Goal: Task Accomplishment & Management: Manage account settings

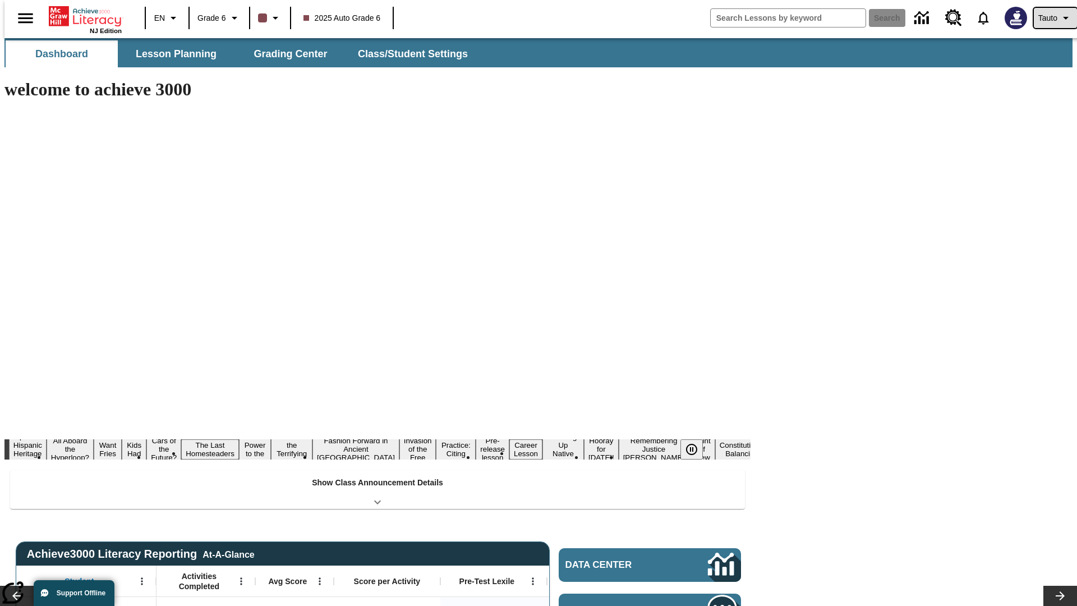
click at [1049, 18] on span "Tauto" at bounding box center [1047, 18] width 19 height 12
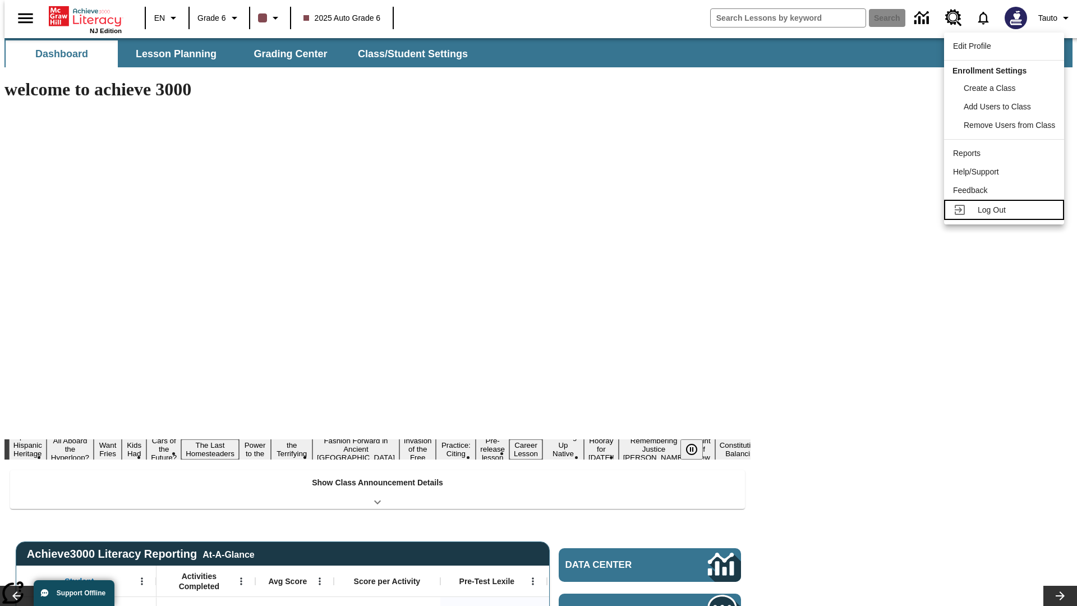
click at [1006, 210] on span "Log Out" at bounding box center [991, 209] width 28 height 9
